Goal: Task Accomplishment & Management: Complete application form

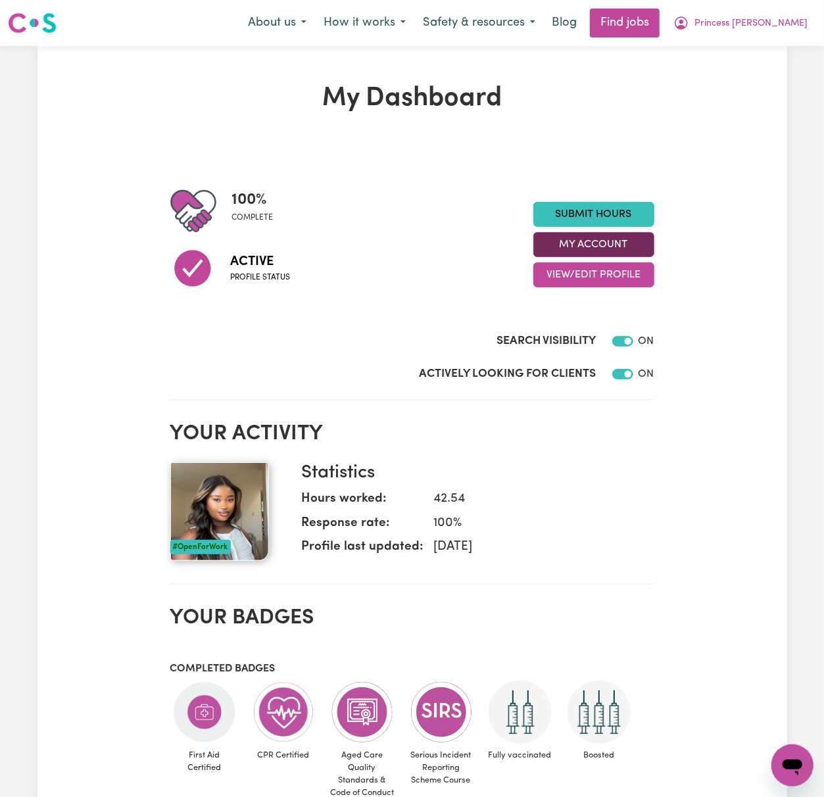
click at [647, 245] on button "My Account" at bounding box center [593, 244] width 121 height 25
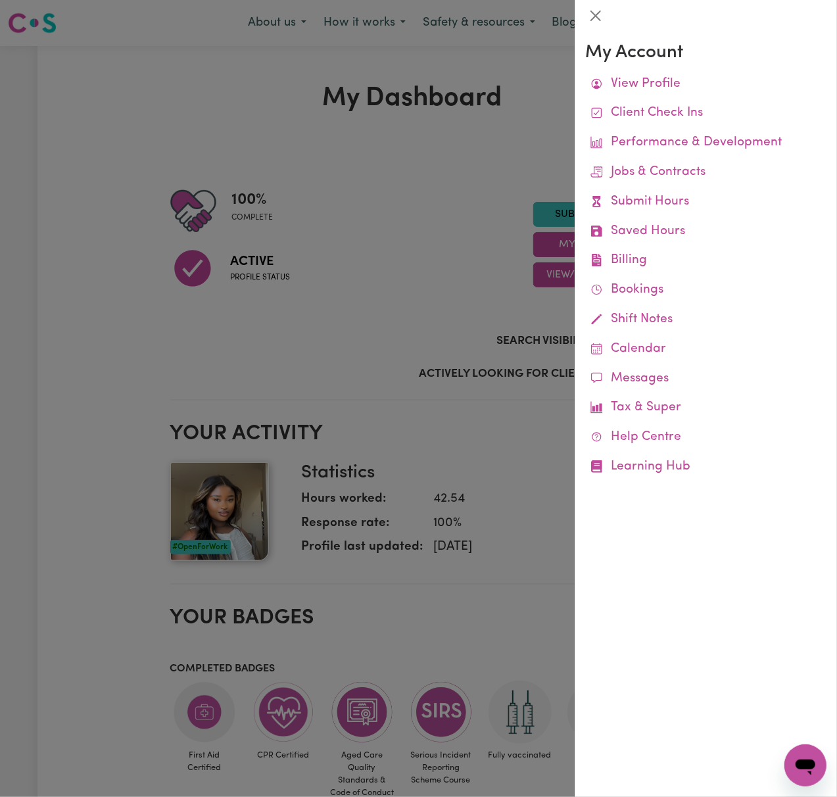
click at [222, 318] on div at bounding box center [418, 398] width 837 height 797
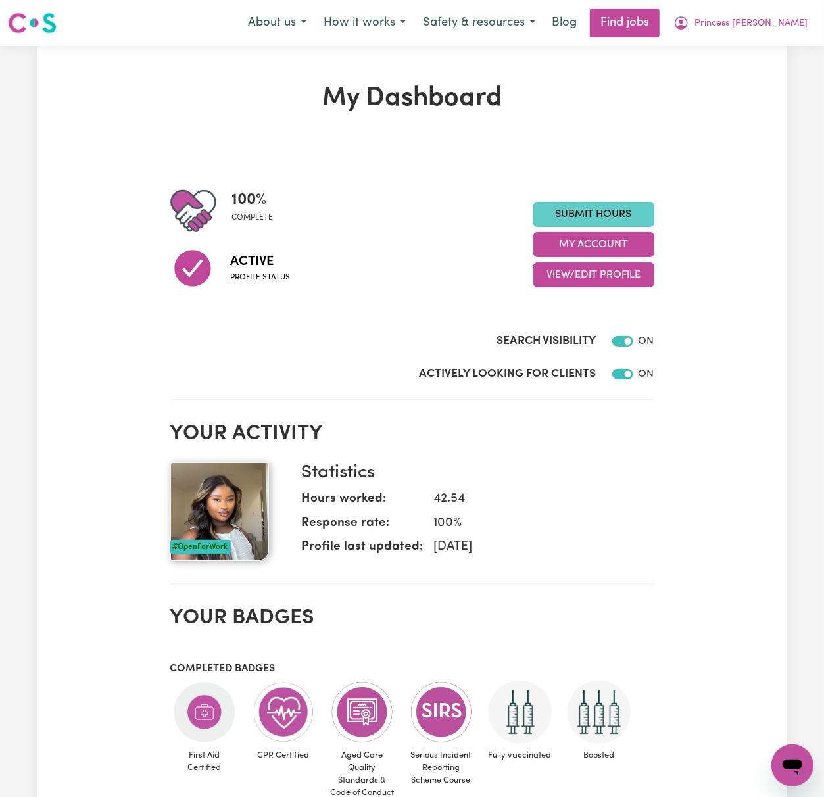
click at [623, 206] on link "Submit Hours" at bounding box center [593, 214] width 121 height 25
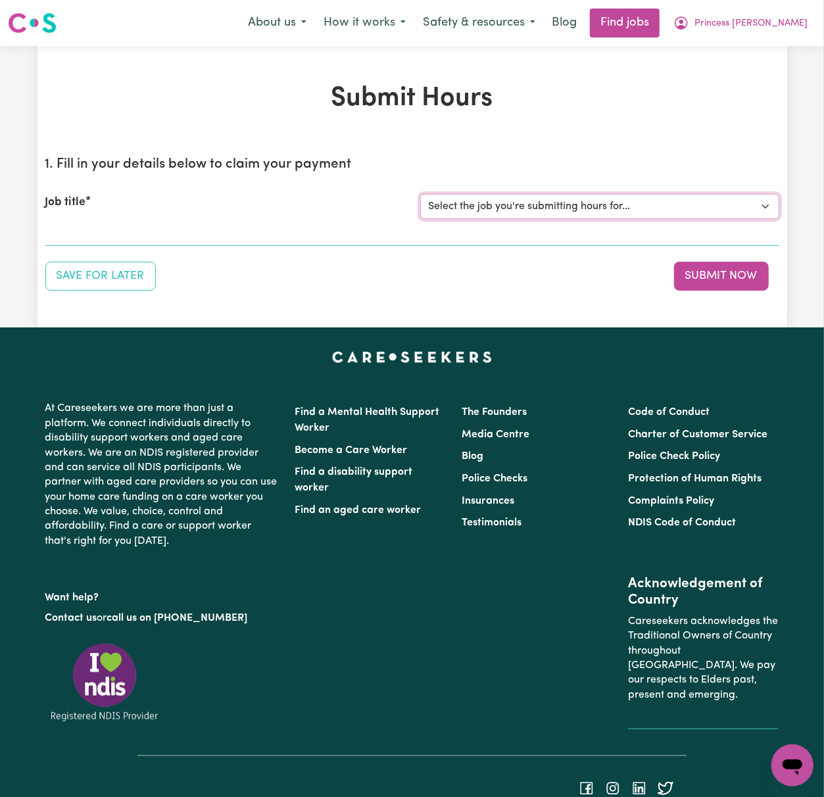
click at [640, 201] on select "Select the job you're submitting hours for... [Orneev Chosen Family] [DEMOGRAPH…" at bounding box center [599, 206] width 359 height 25
select select "14099"
click at [420, 194] on select "Select the job you're submitting hours for... [Orneev Chosen Family] [DEMOGRAPH…" at bounding box center [599, 206] width 359 height 25
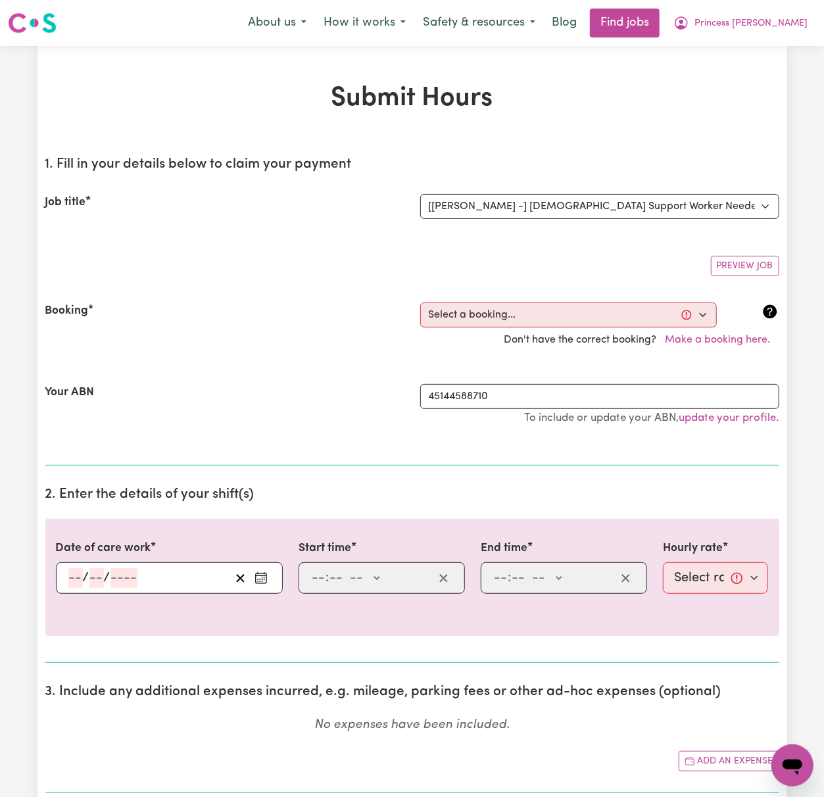
click at [638, 272] on div "Preview Job" at bounding box center [412, 260] width 734 height 31
click at [671, 322] on select "Select a booking... [DATE] 05:00pm to 07:00pm (RECURRING) [DATE] 05:00pm to 07:…" at bounding box center [568, 315] width 297 height 25
click at [656, 274] on div "Preview Job" at bounding box center [412, 260] width 734 height 31
click at [195, 237] on section "1. Fill in your details below to claim your payment Job title Select the job yo…" at bounding box center [412, 306] width 734 height 320
click at [491, 317] on select "Select a booking... [DATE] 05:00pm to 07:00pm (RECURRING) [DATE] 05:00pm to 07:…" at bounding box center [568, 315] width 297 height 25
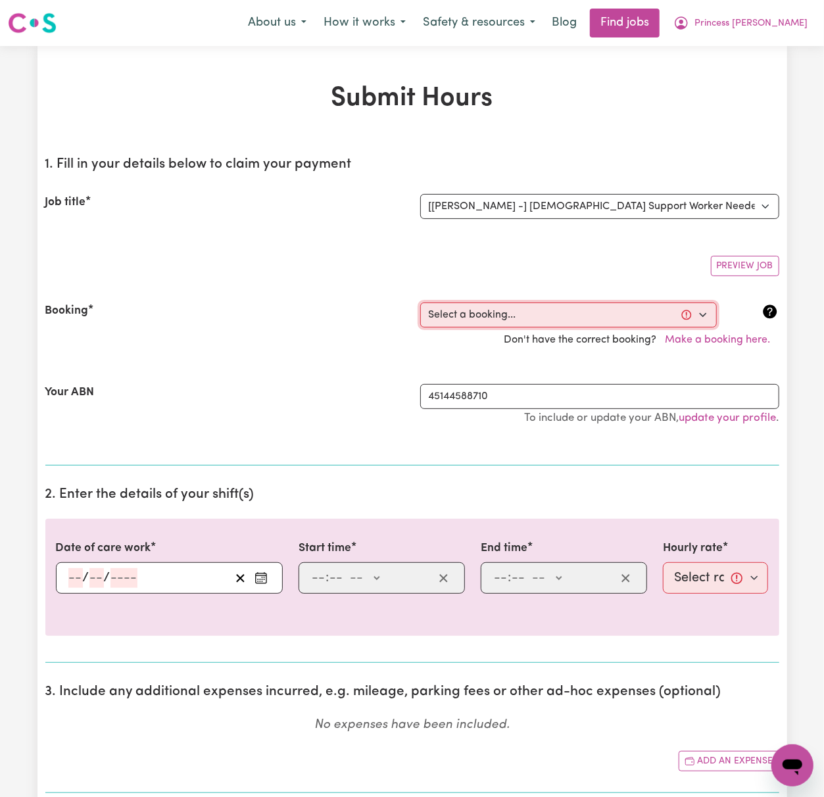
select select "350246"
click at [420, 303] on select "Select a booking... [DATE] 05:00pm to 07:00pm (RECURRING) [DATE] 05:00pm to 07:…" at bounding box center [568, 315] width 297 height 25
type input "[DATE]"
type input "8"
type input "9"
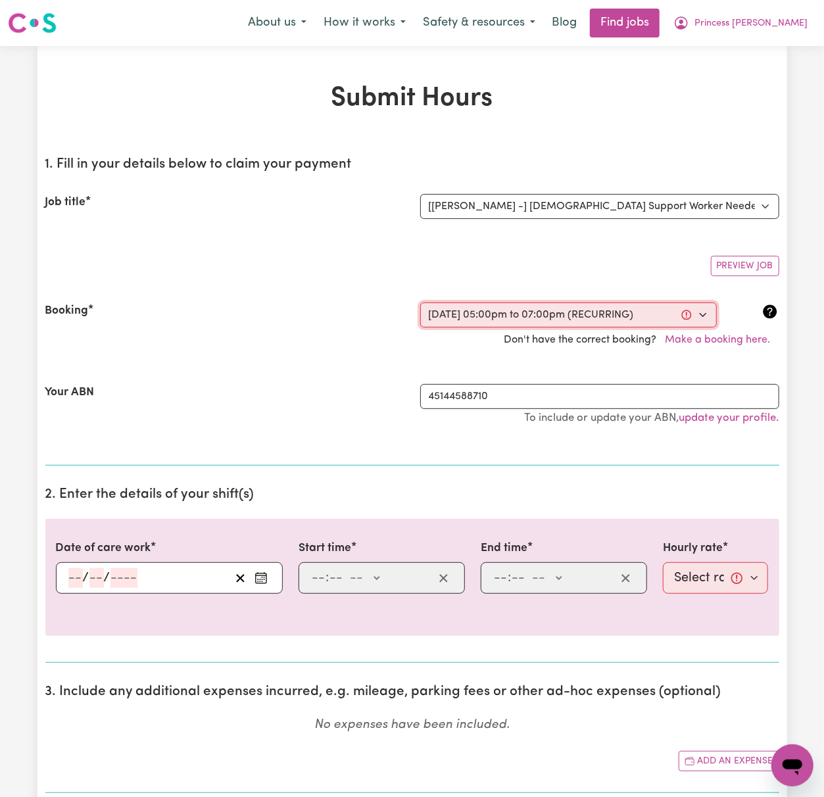
type input "2025"
type input "17:00"
type input "5"
type input "0"
select select "pm"
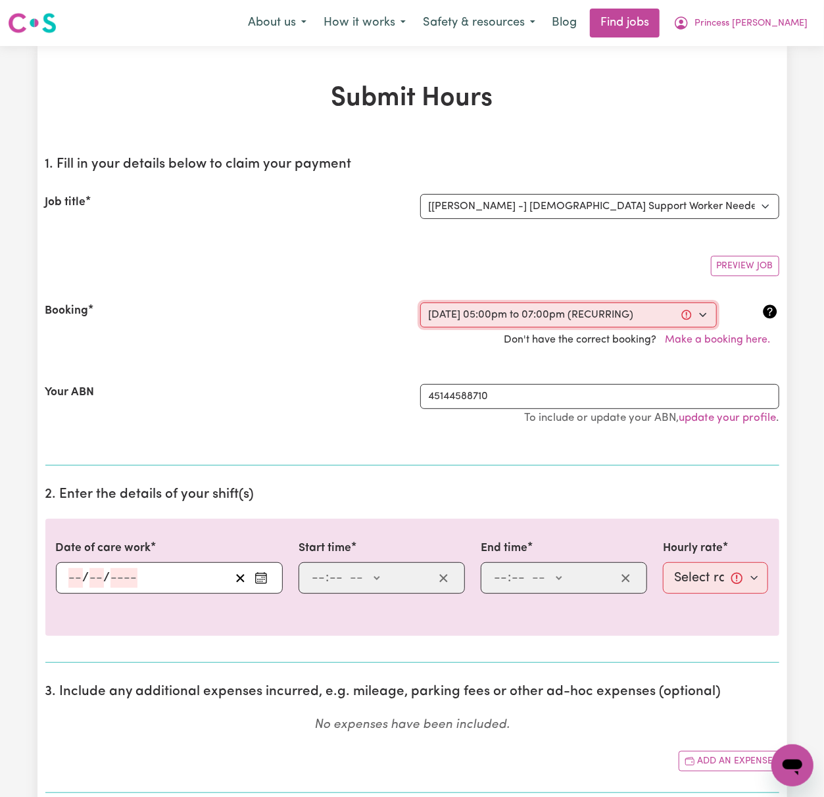
type input "19:00"
type input "7"
type input "0"
select select "pm"
select select "45-Weekday"
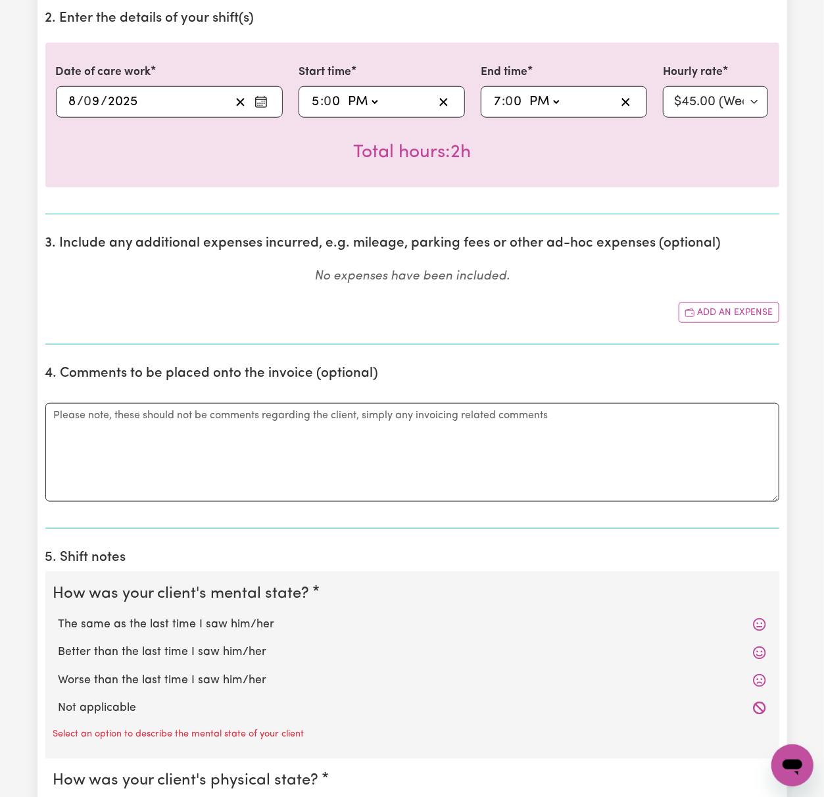
scroll to position [526, 0]
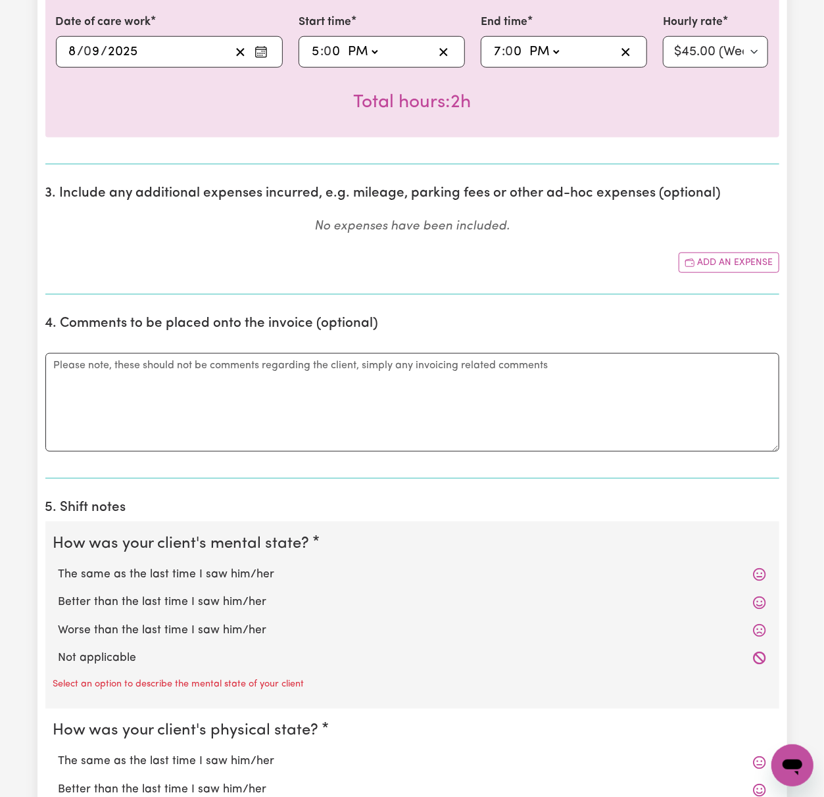
click at [105, 664] on label "Not applicable" at bounding box center [413, 658] width 708 height 17
click at [59, 650] on input "Not applicable" at bounding box center [58, 649] width 1 height 1
radio input "true"
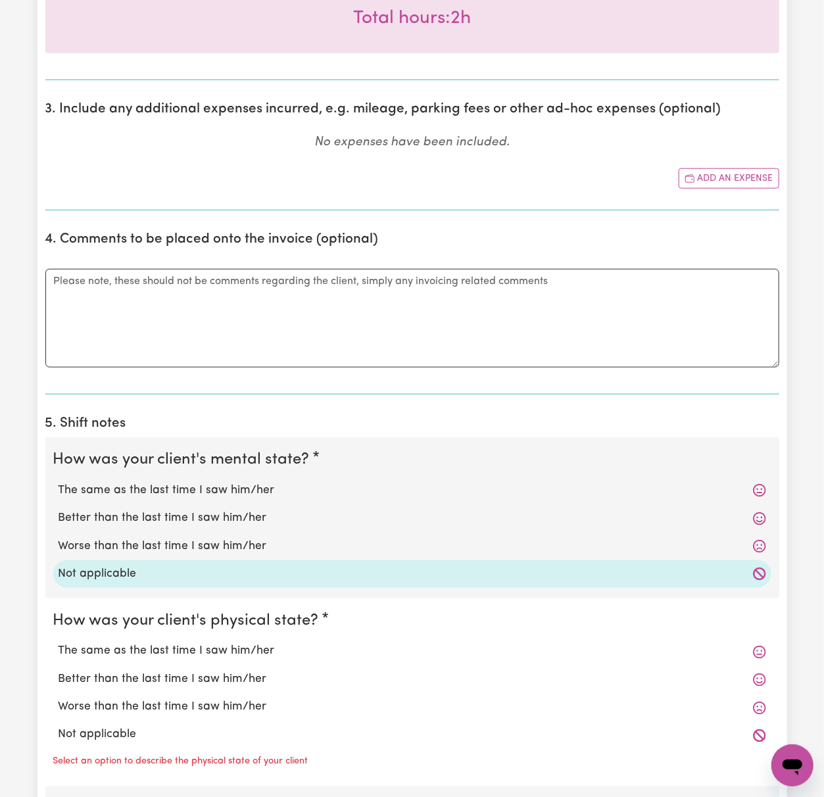
scroll to position [614, 0]
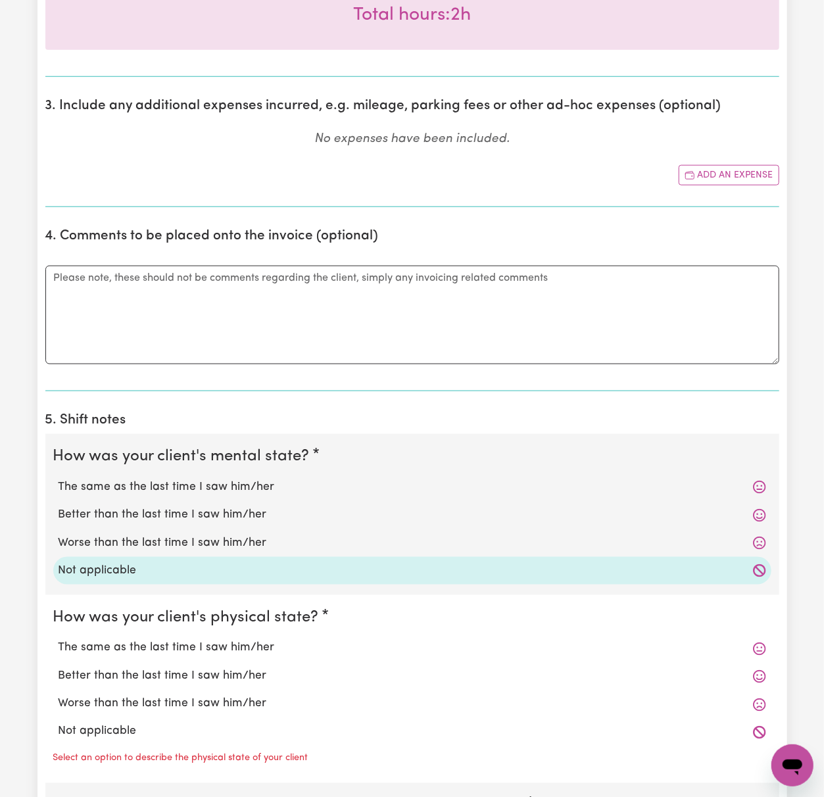
click at [120, 741] on label "Not applicable" at bounding box center [413, 731] width 708 height 17
click at [59, 723] on input "Not applicable" at bounding box center [58, 723] width 1 height 1
radio input "true"
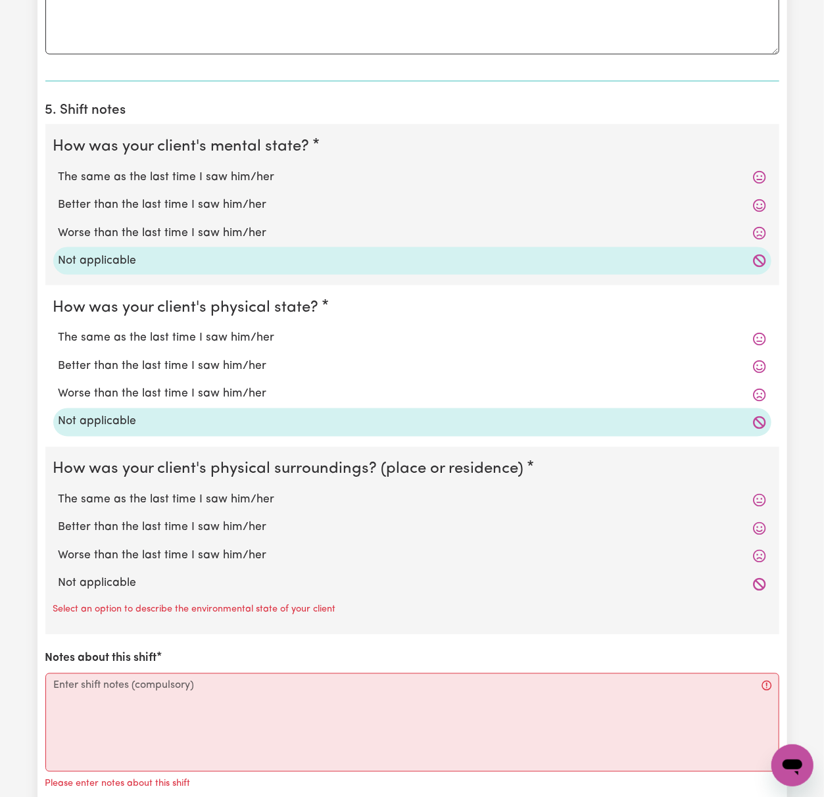
scroll to position [964, 0]
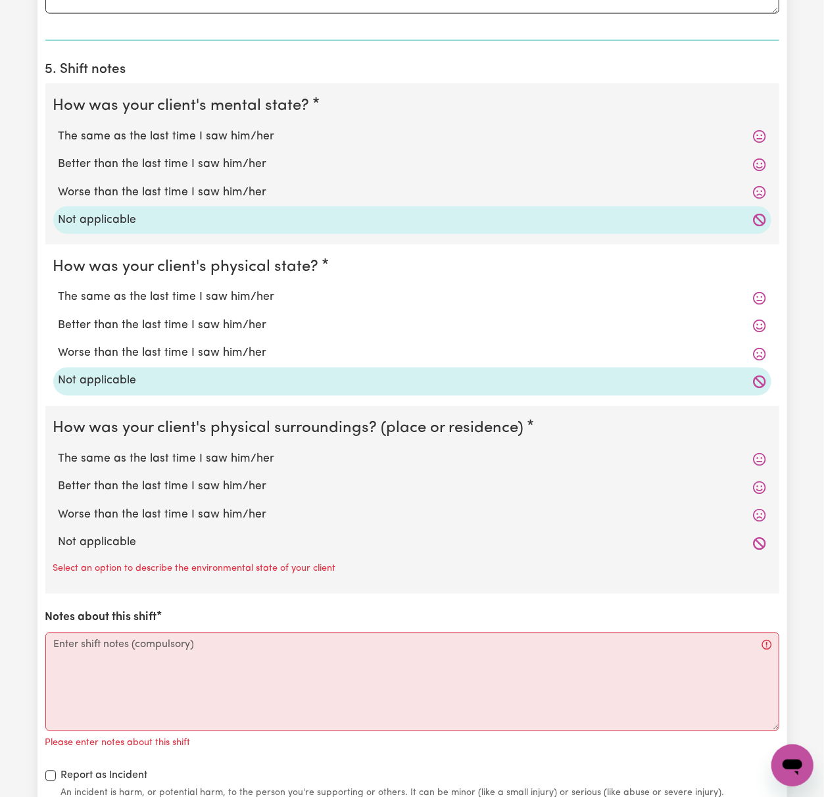
click at [143, 550] on label "Not applicable" at bounding box center [413, 543] width 708 height 17
click at [59, 535] on input "Not applicable" at bounding box center [58, 534] width 1 height 1
radio input "true"
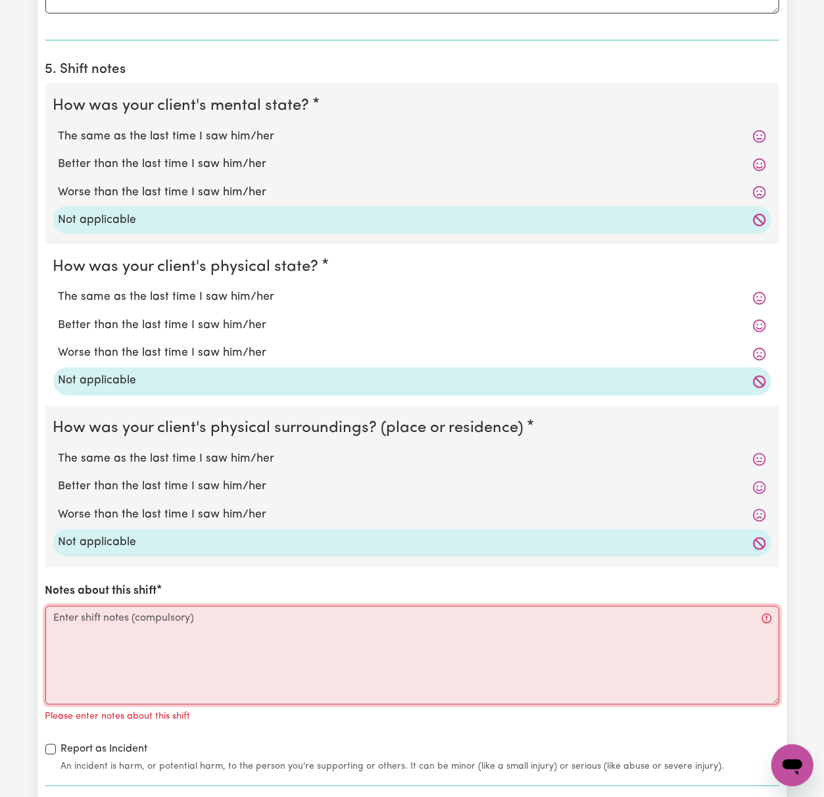
click at [243, 664] on textarea "Notes about this shift" at bounding box center [412, 655] width 734 height 99
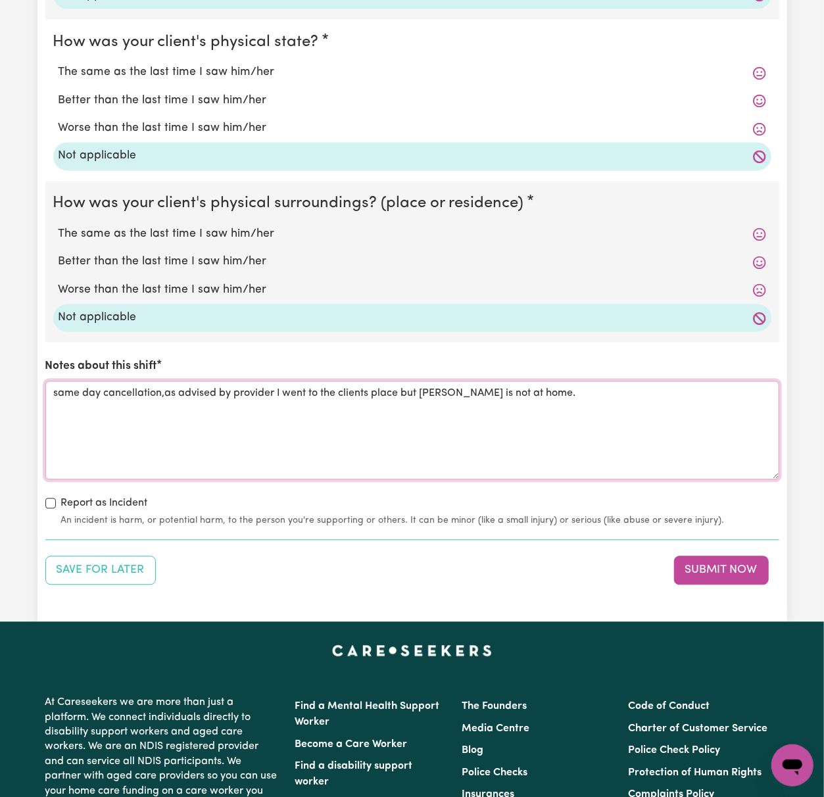
scroll to position [1315, 0]
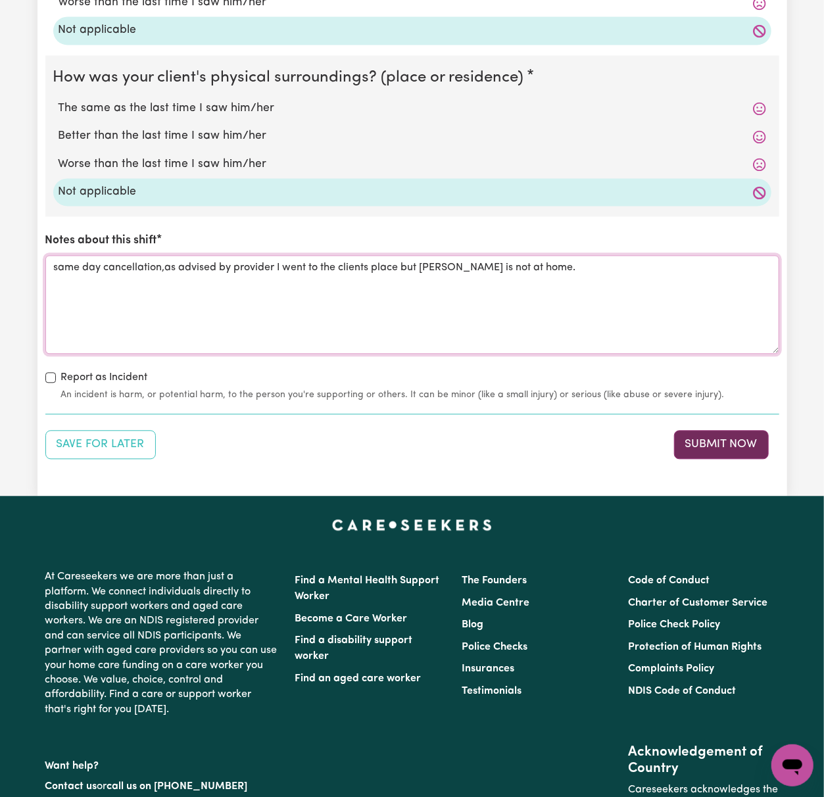
type textarea "same day cancellation,as advised by provider I went to the clients place but [P…"
click at [750, 442] on button "Submit Now" at bounding box center [721, 444] width 95 height 29
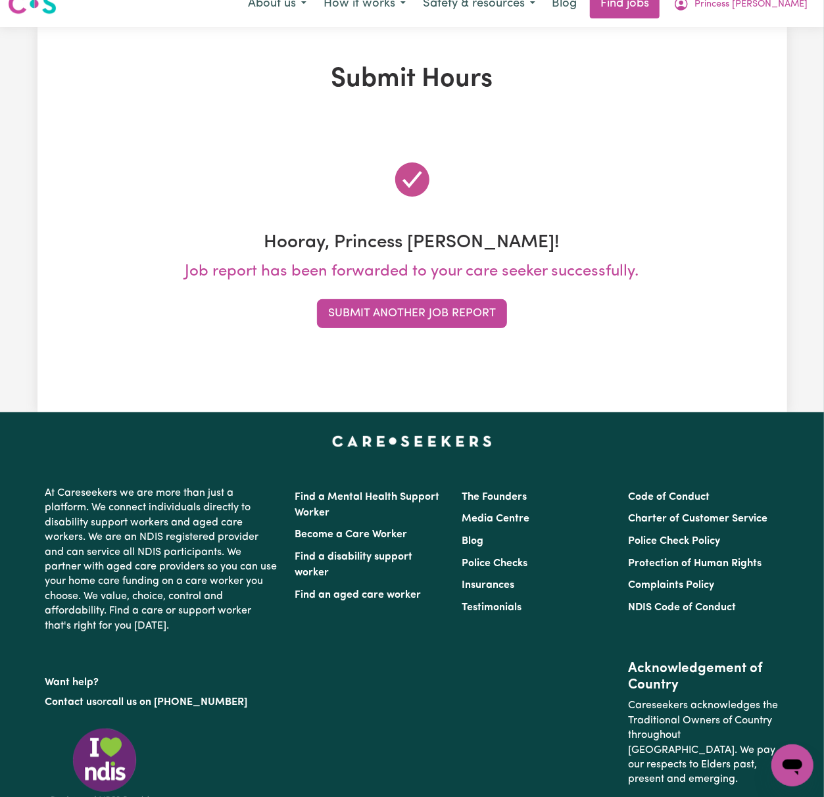
scroll to position [0, 0]
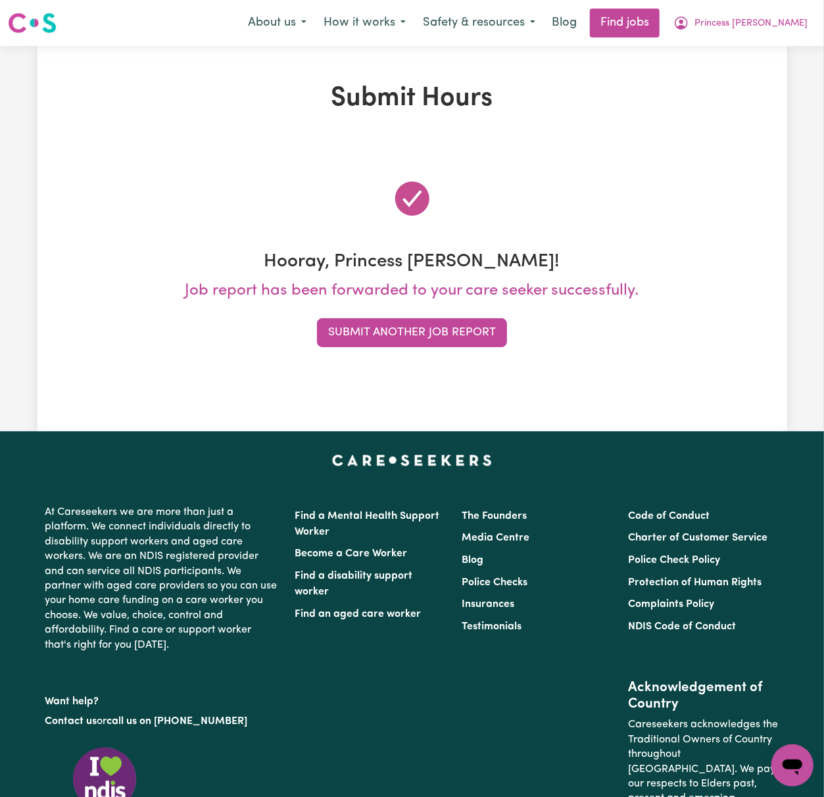
drag, startPoint x: 216, startPoint y: 116, endPoint x: 390, endPoint y: 154, distance: 177.6
click at [216, 116] on div "Submit Hours Hooray, Princess [PERSON_NAME]! Job report has been forwarded to y…" at bounding box center [412, 239] width 750 height 312
click at [779, 9] on button "Princess [PERSON_NAME]" at bounding box center [740, 23] width 151 height 28
click at [768, 106] on link "Logout" at bounding box center [764, 100] width 104 height 25
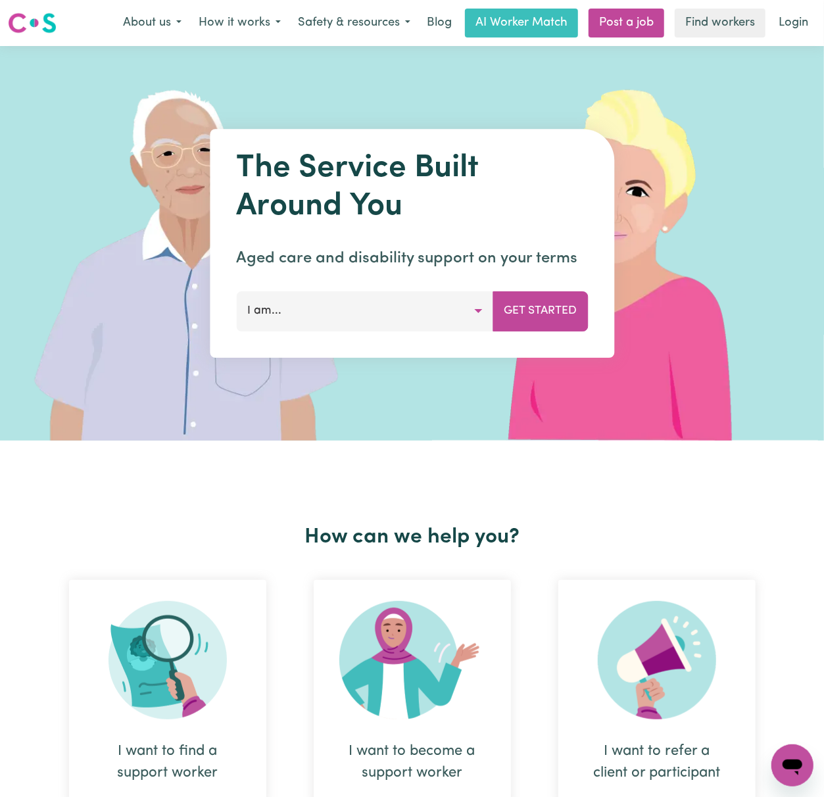
click at [798, 3] on nav "Menu About us How it works Safety & resources Blog AI Worker Match Post a job F…" at bounding box center [412, 23] width 824 height 46
click at [792, 21] on link "Login" at bounding box center [793, 23] width 45 height 29
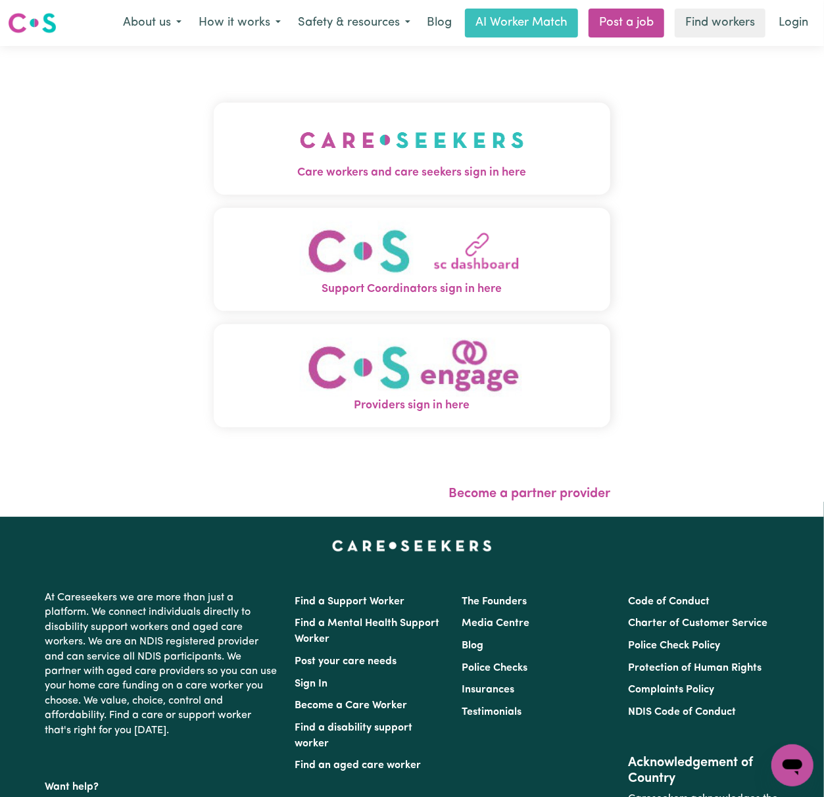
click at [238, 172] on span "Care workers and care seekers sign in here" at bounding box center [412, 172] width 397 height 17
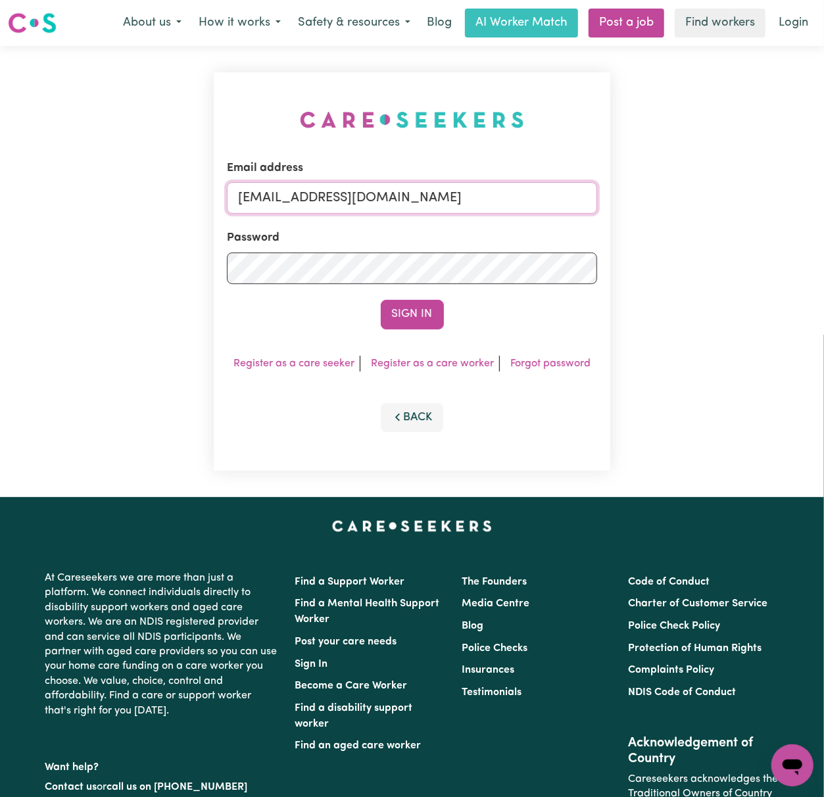
drag, startPoint x: 311, startPoint y: 191, endPoint x: 850, endPoint y: 196, distance: 538.6
click at [823, 196] on html "Menu About us How it works Safety & resources Blog AI Worker Match Post a job F…" at bounding box center [412, 531] width 824 height 1063
paste input "[EMAIL_ADDRESS][DOMAIN_NAME]"
click at [381, 300] on button "Sign In" at bounding box center [412, 314] width 63 height 29
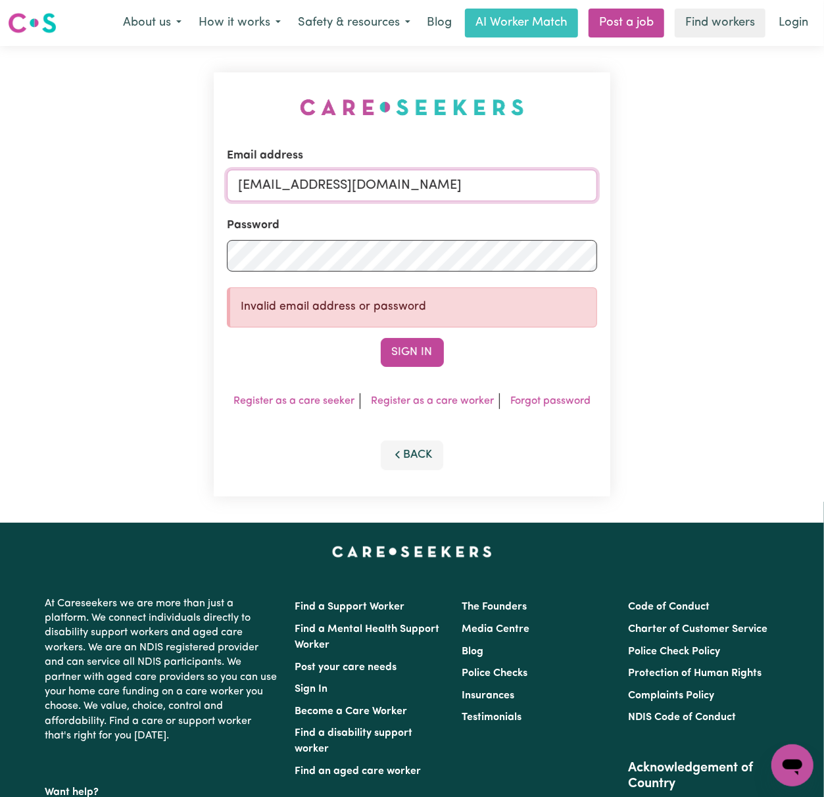
click at [363, 190] on input "[EMAIL_ADDRESS][DOMAIN_NAME]" at bounding box center [412, 186] width 370 height 32
click at [251, 189] on input "[EMAIL_ADDRESS][DOMAIN_NAME]" at bounding box center [412, 186] width 370 height 32
type input "[EMAIL_ADDRESS][DOMAIN_NAME]"
click at [381, 338] on button "Sign In" at bounding box center [412, 352] width 63 height 29
